Goal: Check status

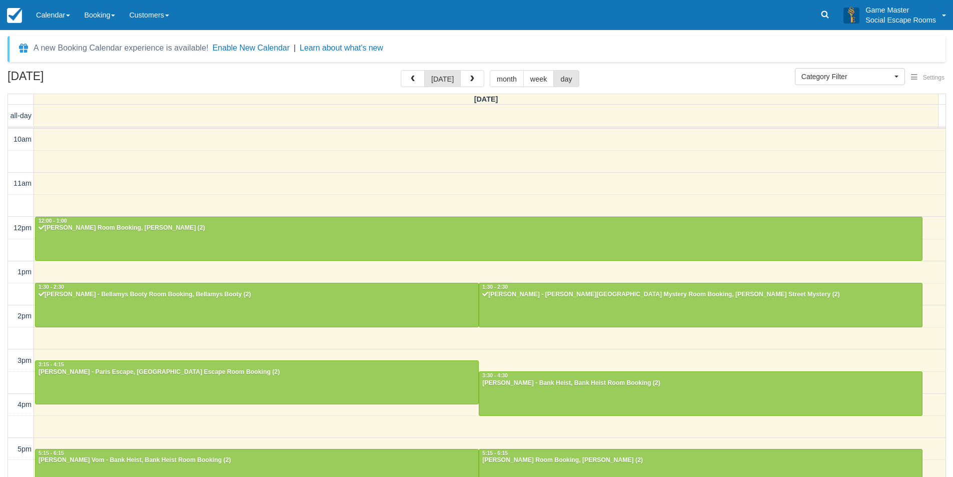
select select
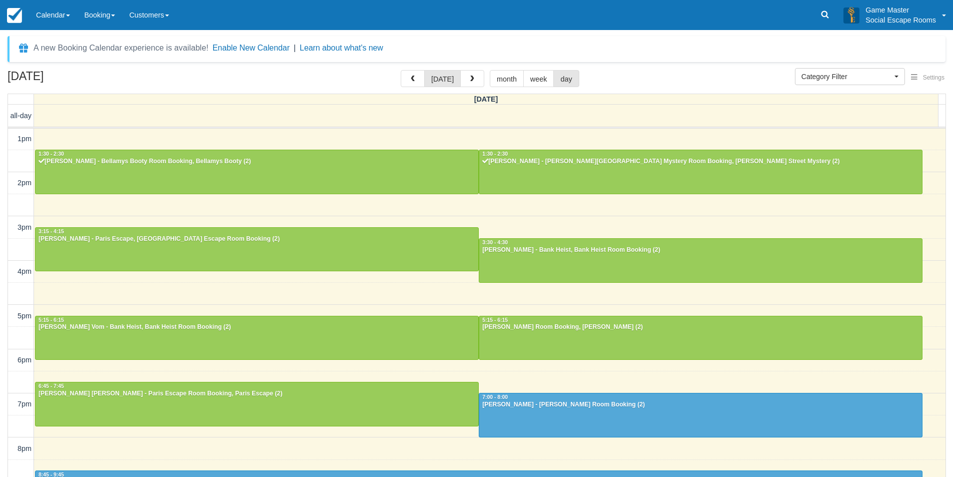
click at [225, 16] on div "Menu Calendar Customer Inventory Month Week Day Booking Notes New Booking Merch…" at bounding box center [476, 15] width 953 height 30
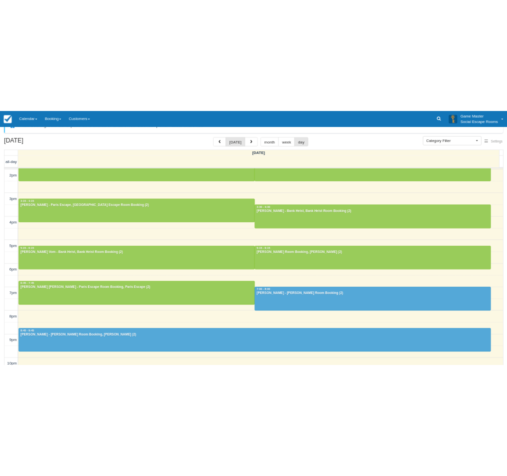
scroll to position [32, 0]
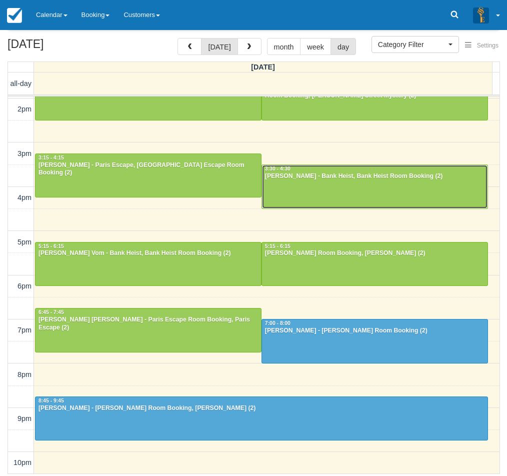
click at [305, 178] on div "[PERSON_NAME] - Bank Heist, Bank Heist Room Booking (2)" at bounding box center [375, 177] width 221 height 8
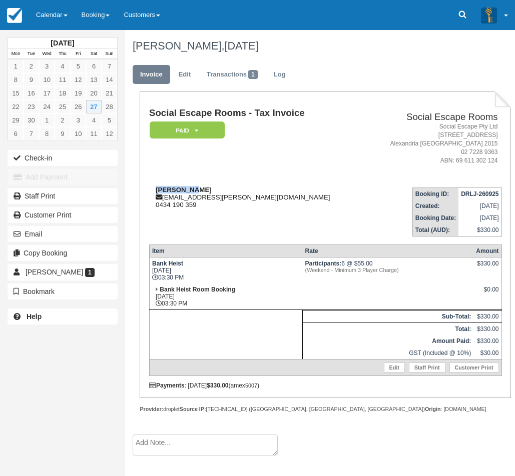
drag, startPoint x: 182, startPoint y: 189, endPoint x: 152, endPoint y: 188, distance: 30.6
click at [152, 188] on div "Kumar Amit [EMAIL_ADDRESS][PERSON_NAME][DOMAIN_NAME] 0434 190 359" at bounding box center [256, 197] width 215 height 23
copy strong "[PERSON_NAME]"
